Goal: Contribute content

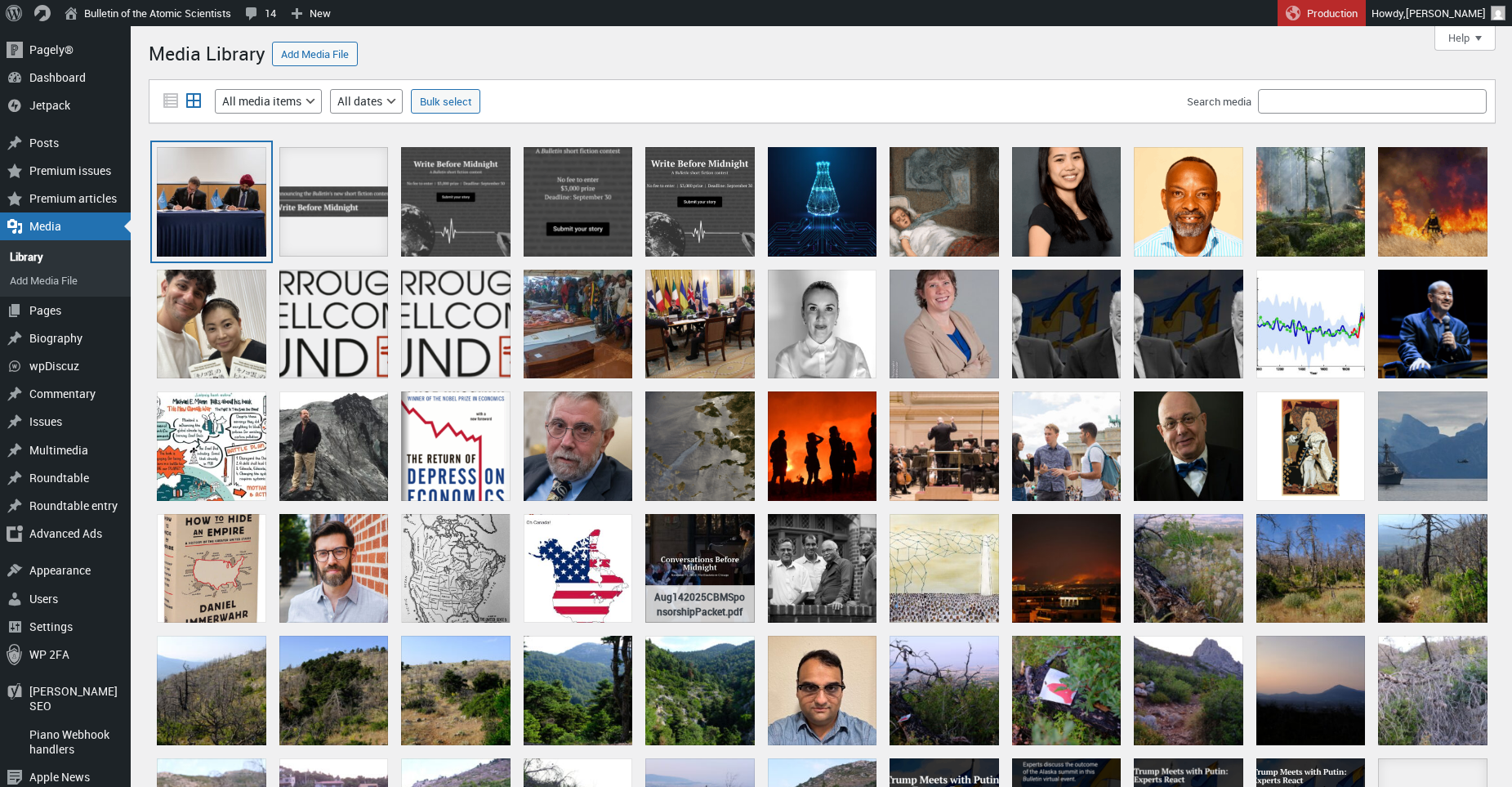
click at [184, 192] on div "TheBulletin_WorldBank_IAEA_signingceremony" at bounding box center [211, 201] width 109 height 109
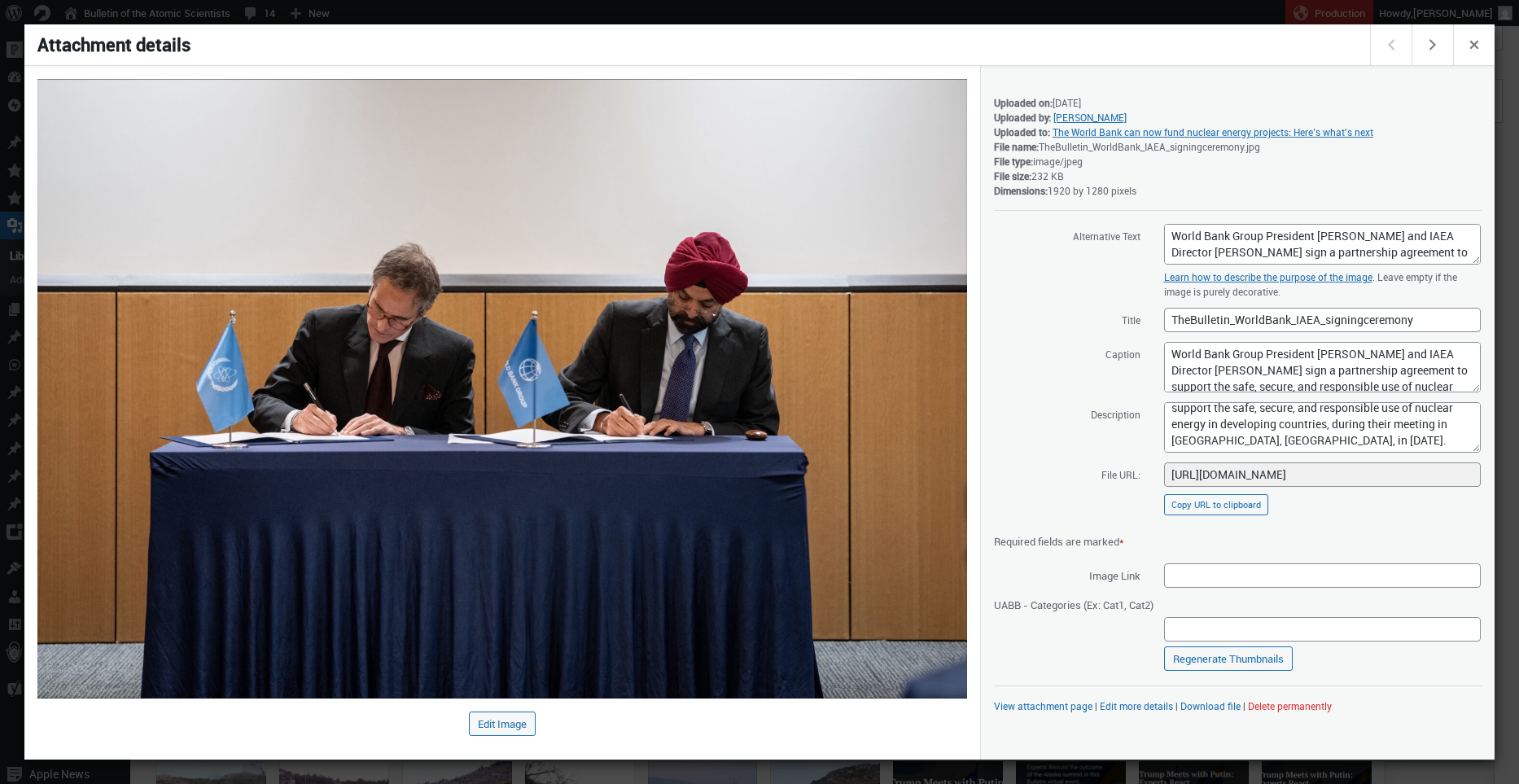
scroll to position [56, 0]
click at [1430, 431] on textarea "World Bank Group President [PERSON_NAME] and IAEA Director [PERSON_NAME] sign a…" at bounding box center [1323, 427] width 316 height 51
click at [1423, 441] on textarea "World Bank Group President [PERSON_NAME] and IAEA Director [PERSON_NAME] sign a…" at bounding box center [1323, 427] width 316 height 51
paste textarea "[PERSON_NAME] / World Bank"
click at [1422, 443] on textarea "World Bank Group President [PERSON_NAME] and IAEA Director [PERSON_NAME] sign a…" at bounding box center [1323, 427] width 316 height 51
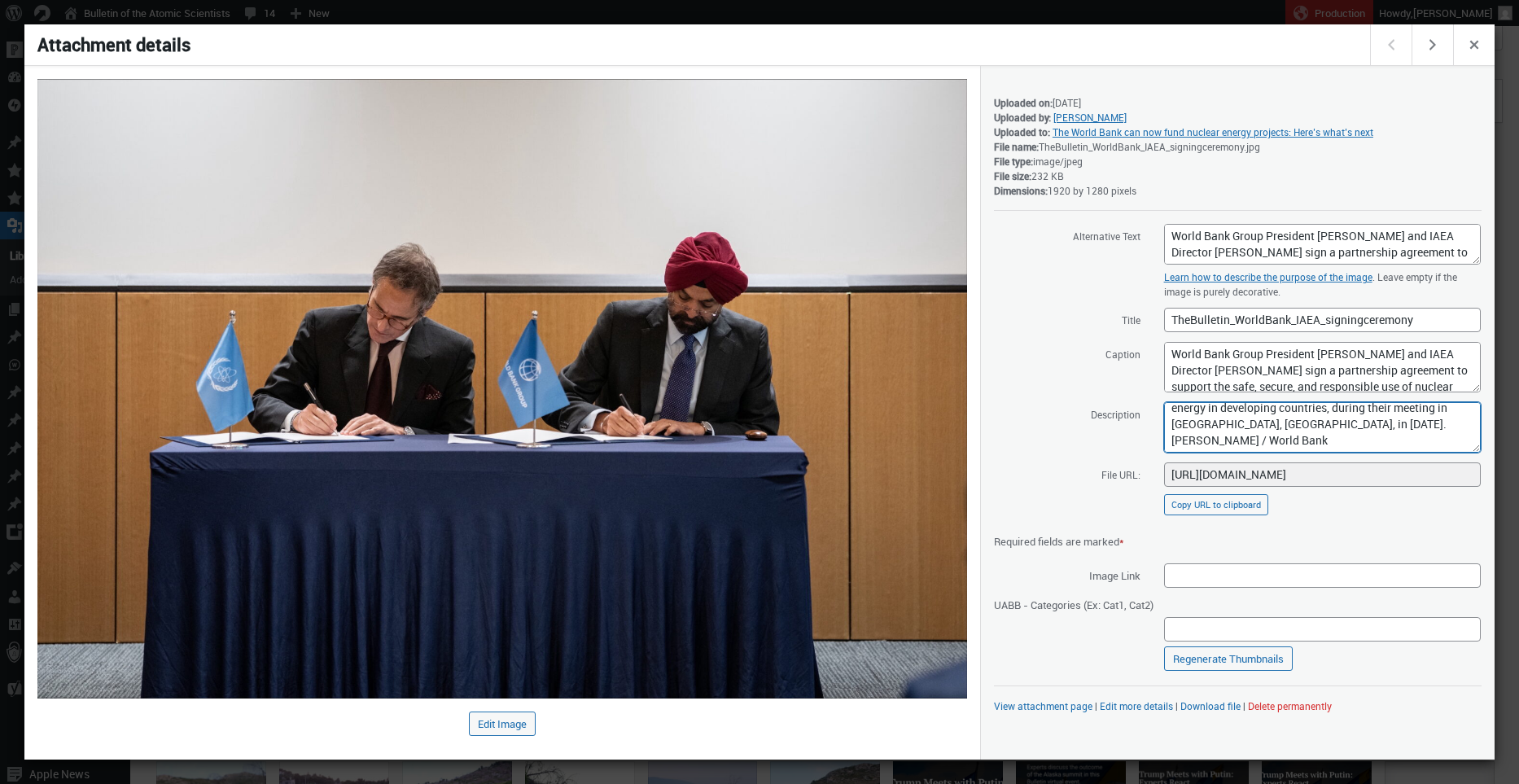
click at [1422, 443] on textarea "World Bank Group President [PERSON_NAME] and IAEA Director [PERSON_NAME] sign a…" at bounding box center [1323, 427] width 316 height 51
type textarea "World Bank Group President [PERSON_NAME] and IAEA Director [PERSON_NAME] sign a…"
click at [1328, 365] on textarea "World Bank Group President [PERSON_NAME] and IAEA Director [PERSON_NAME] sign a…" at bounding box center [1323, 367] width 316 height 51
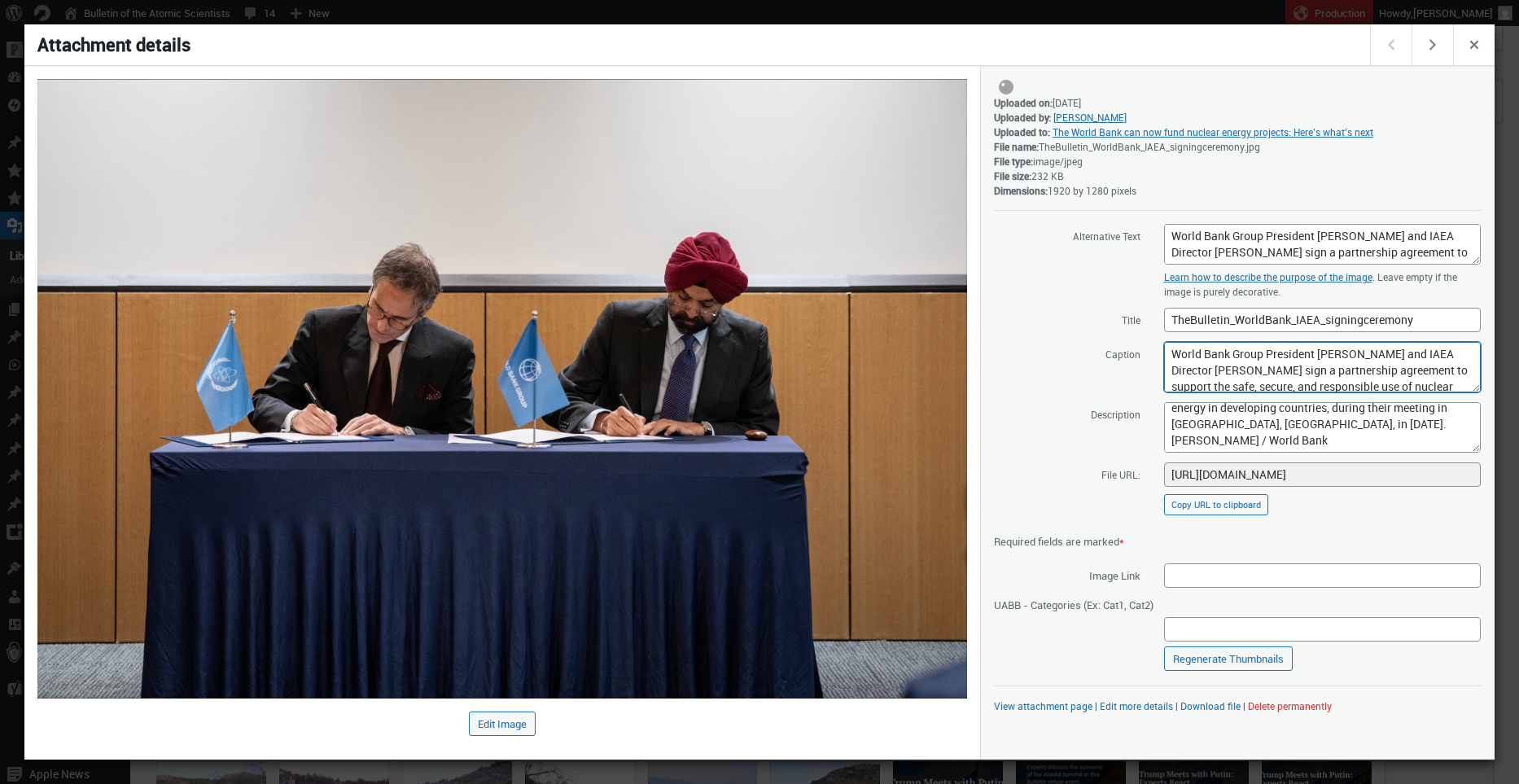
click at [1328, 365] on textarea "World Bank Group President [PERSON_NAME] and IAEA Director [PERSON_NAME] sign a…" at bounding box center [1323, 367] width 316 height 51
paste textarea "[PERSON_NAME] / World Bank"
type textarea "World Bank Group President [PERSON_NAME] and IAEA Director [PERSON_NAME] sign a…"
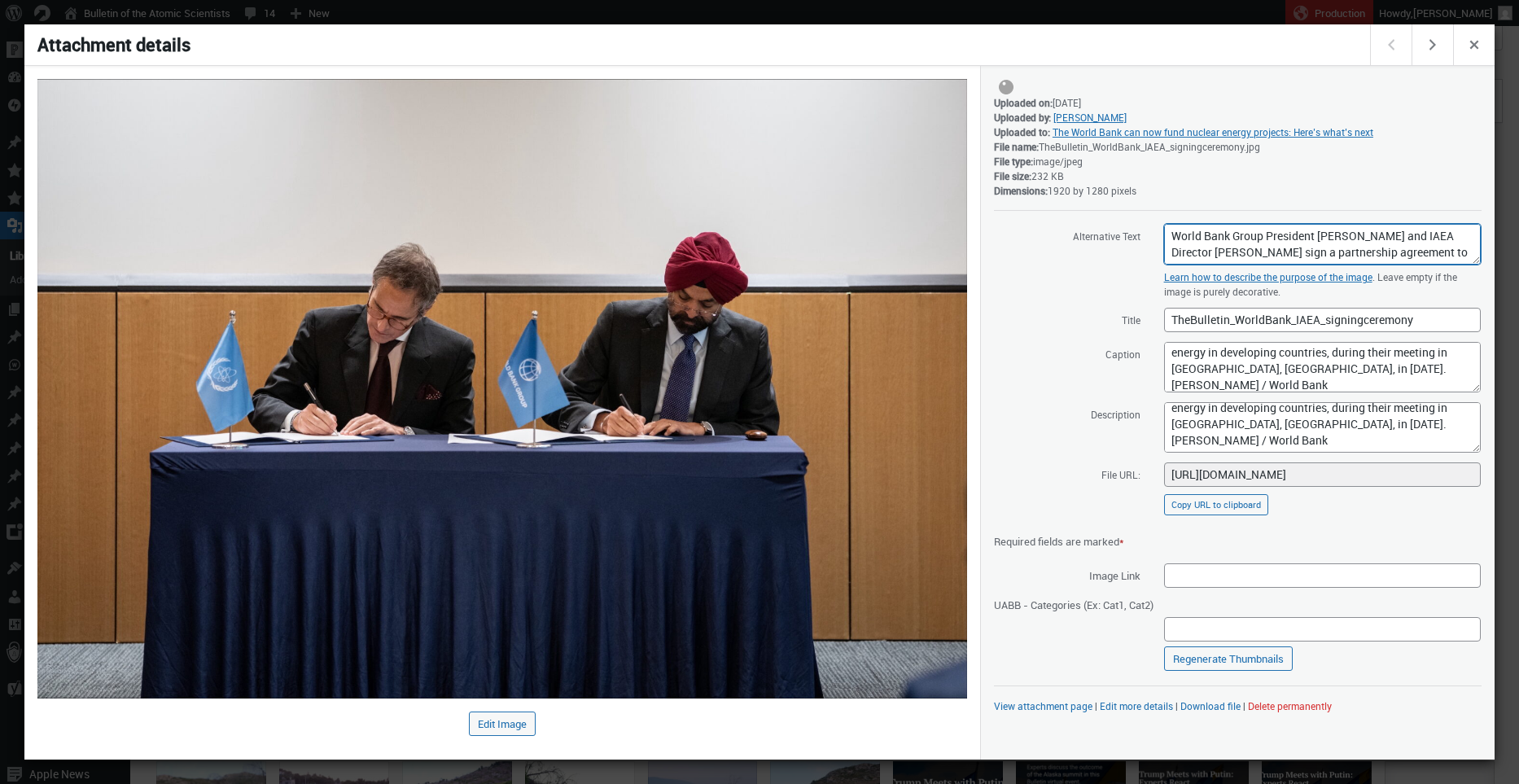
click at [1331, 248] on textarea "World Bank Group President [PERSON_NAME] and IAEA Director [PERSON_NAME] sign a…" at bounding box center [1323, 244] width 316 height 41
paste textarea "[PERSON_NAME] / World Bank"
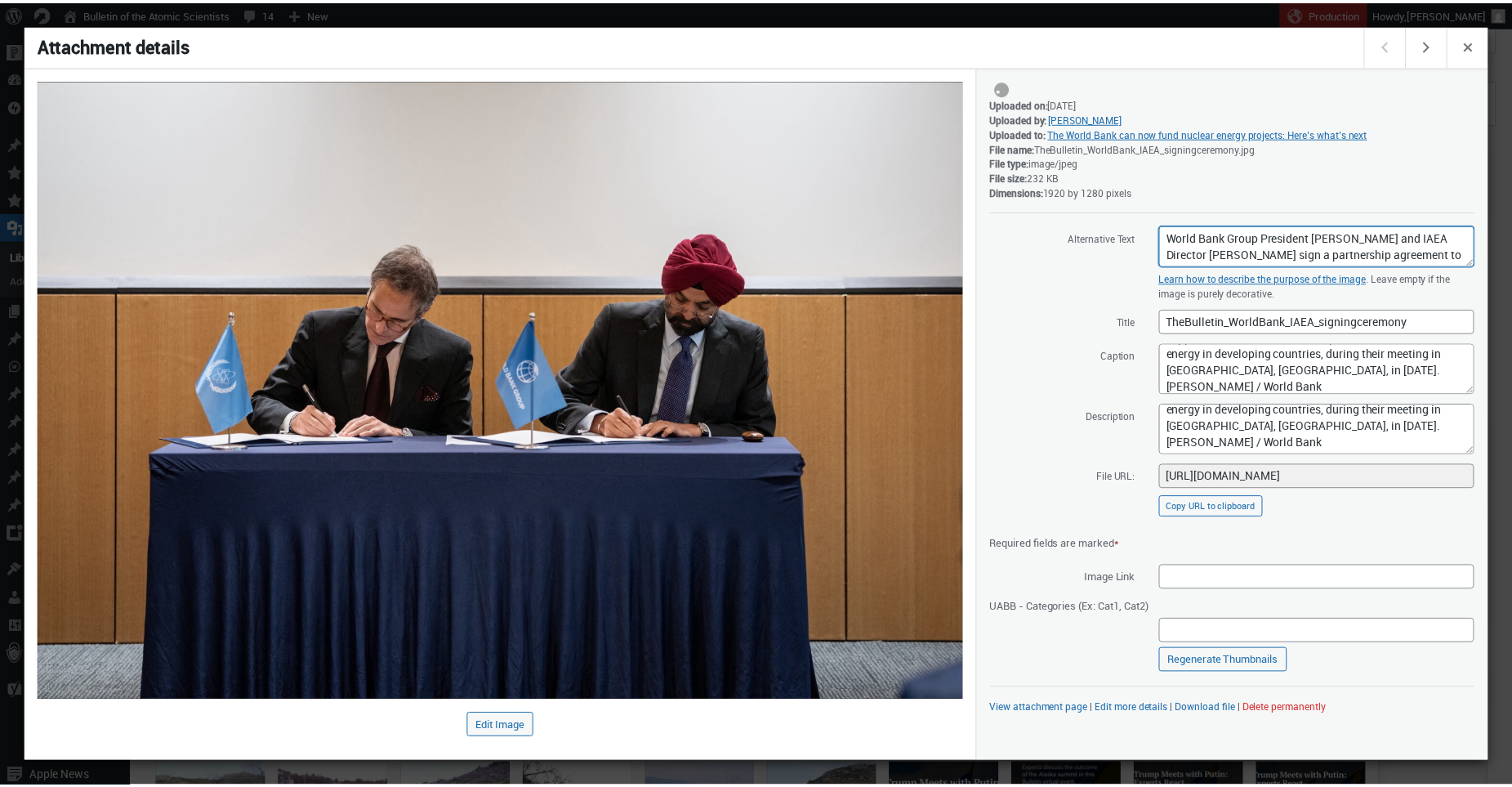
scroll to position [60, 0]
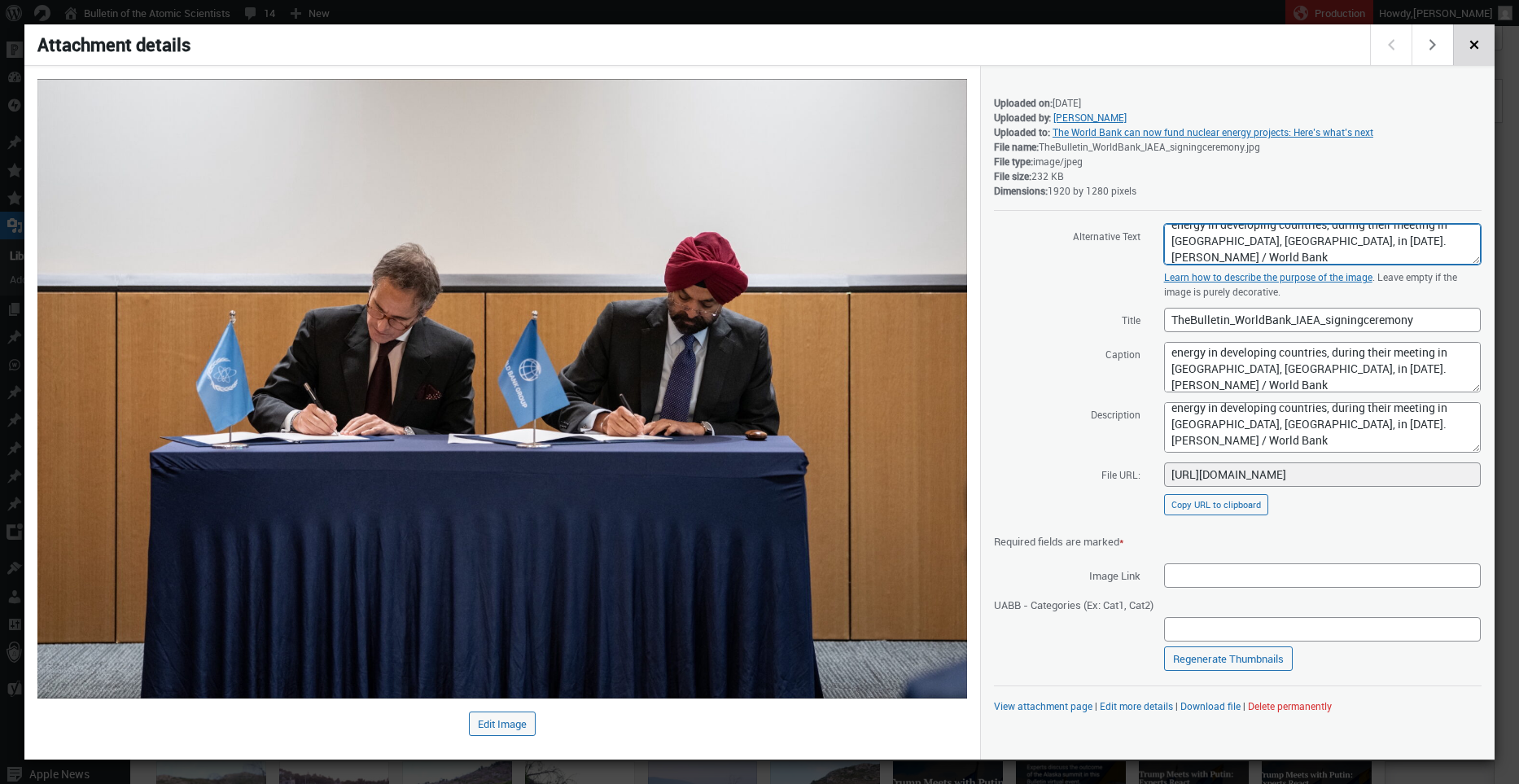
type textarea "World Bank Group President [PERSON_NAME] and IAEA Director [PERSON_NAME] sign a…"
click at [1474, 47] on span "Close dialog" at bounding box center [1474, 43] width 18 height 13
